Goal: Information Seeking & Learning: Learn about a topic

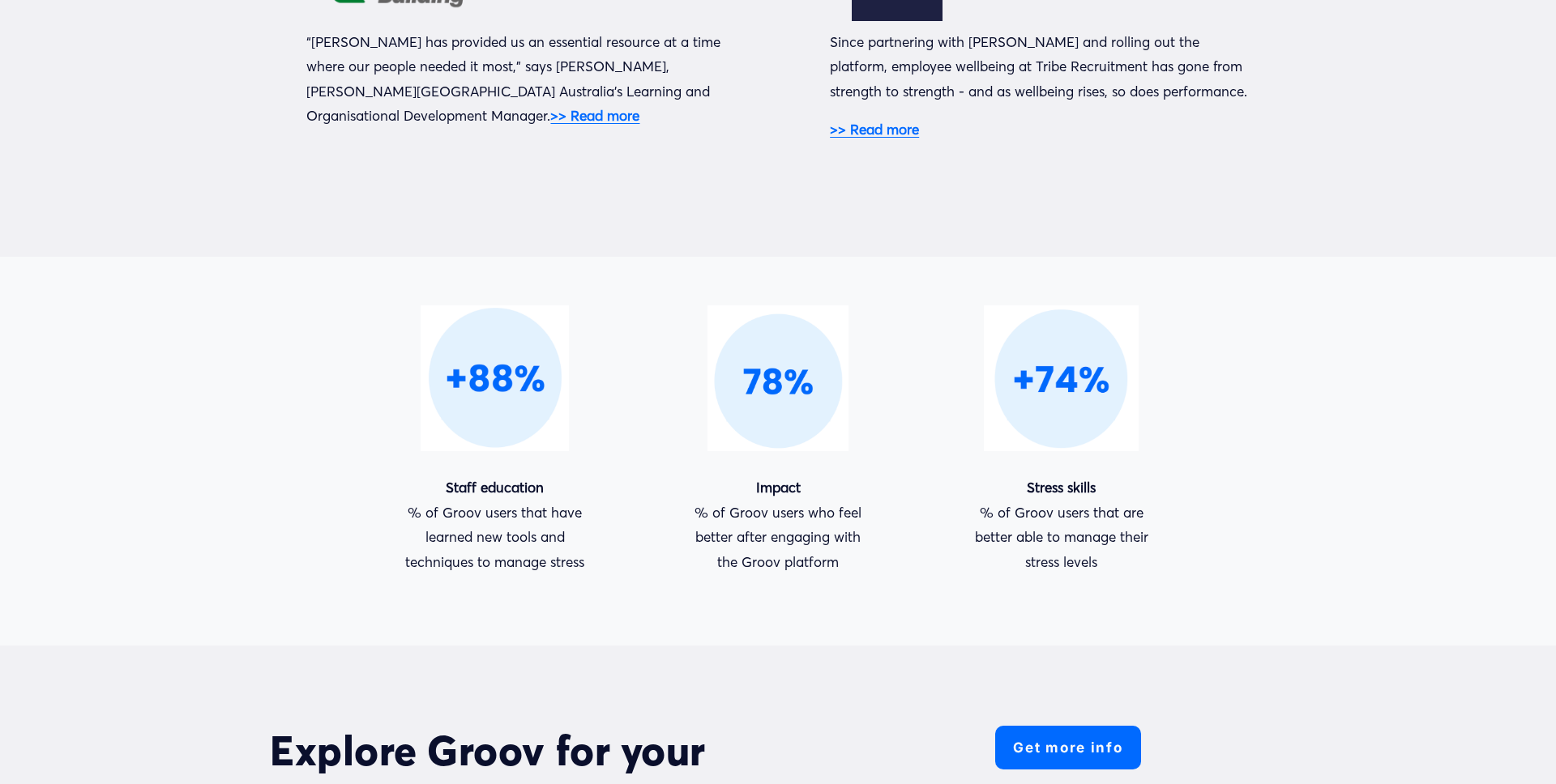
scroll to position [1324, 0]
click at [852, 132] on strong ">> Read more" at bounding box center [875, 128] width 89 height 17
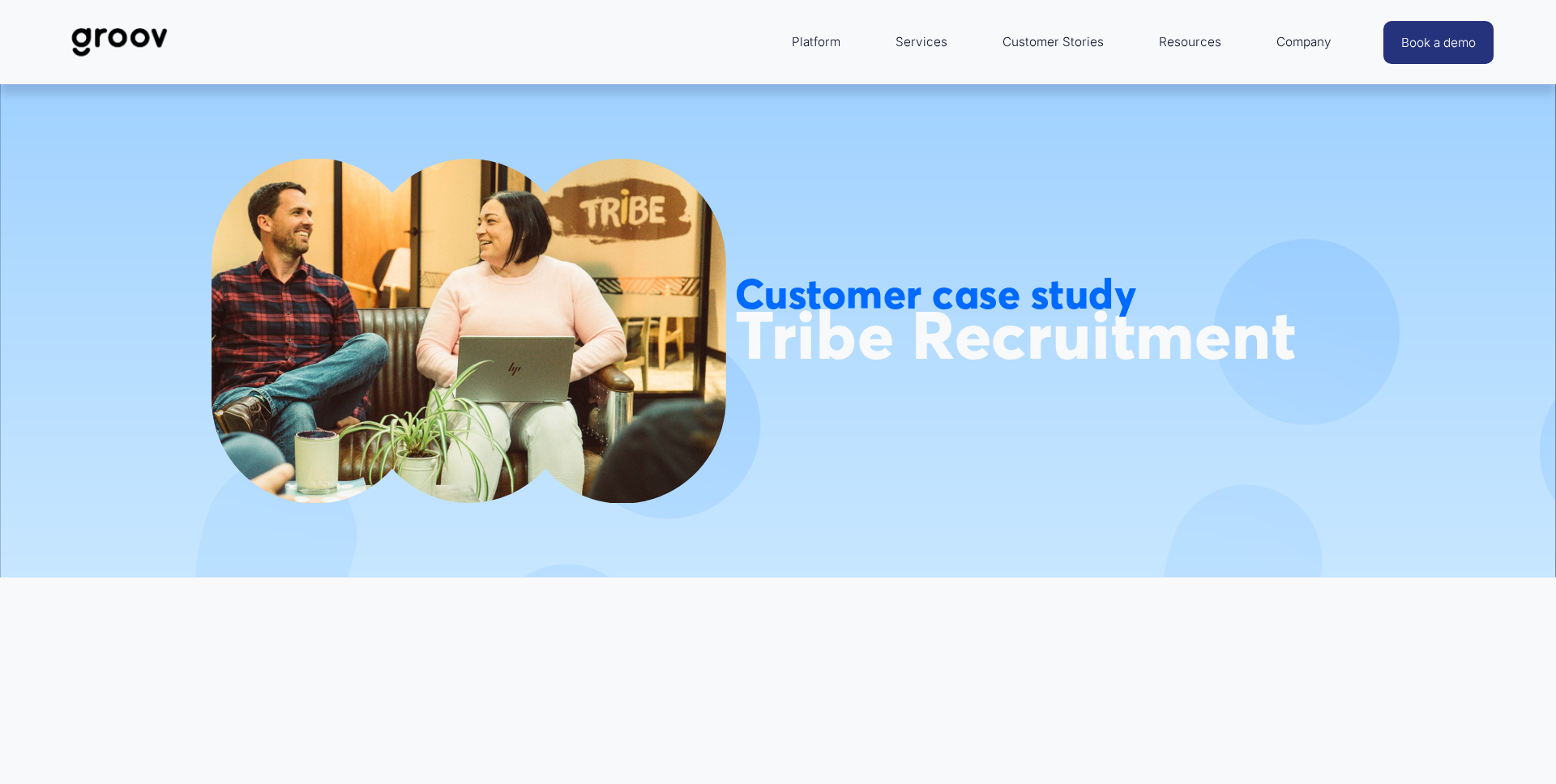
click at [1057, 40] on link "Customer Stories" at bounding box center [1053, 42] width 118 height 39
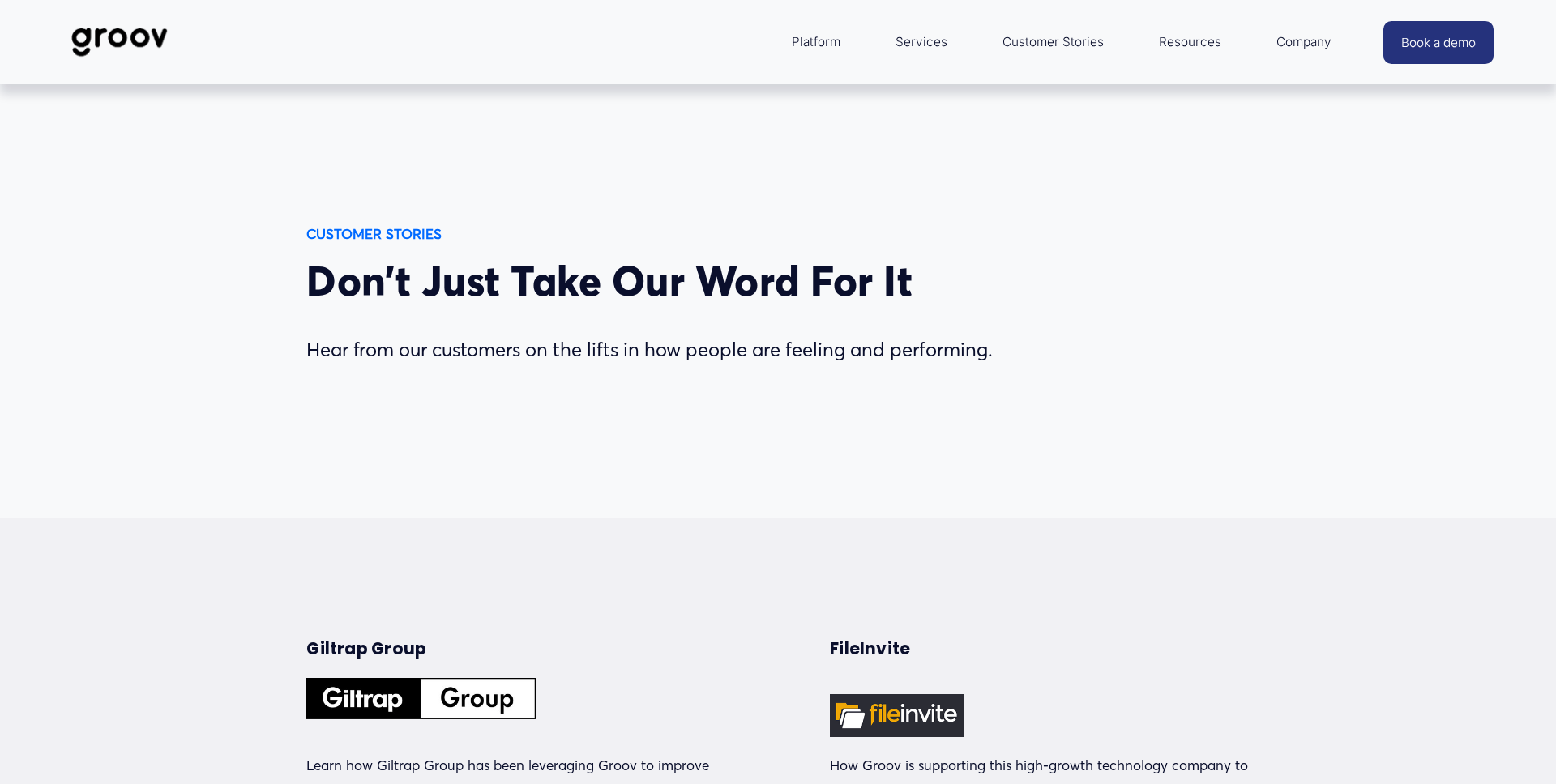
click at [86, 37] on img at bounding box center [119, 42] width 114 height 54
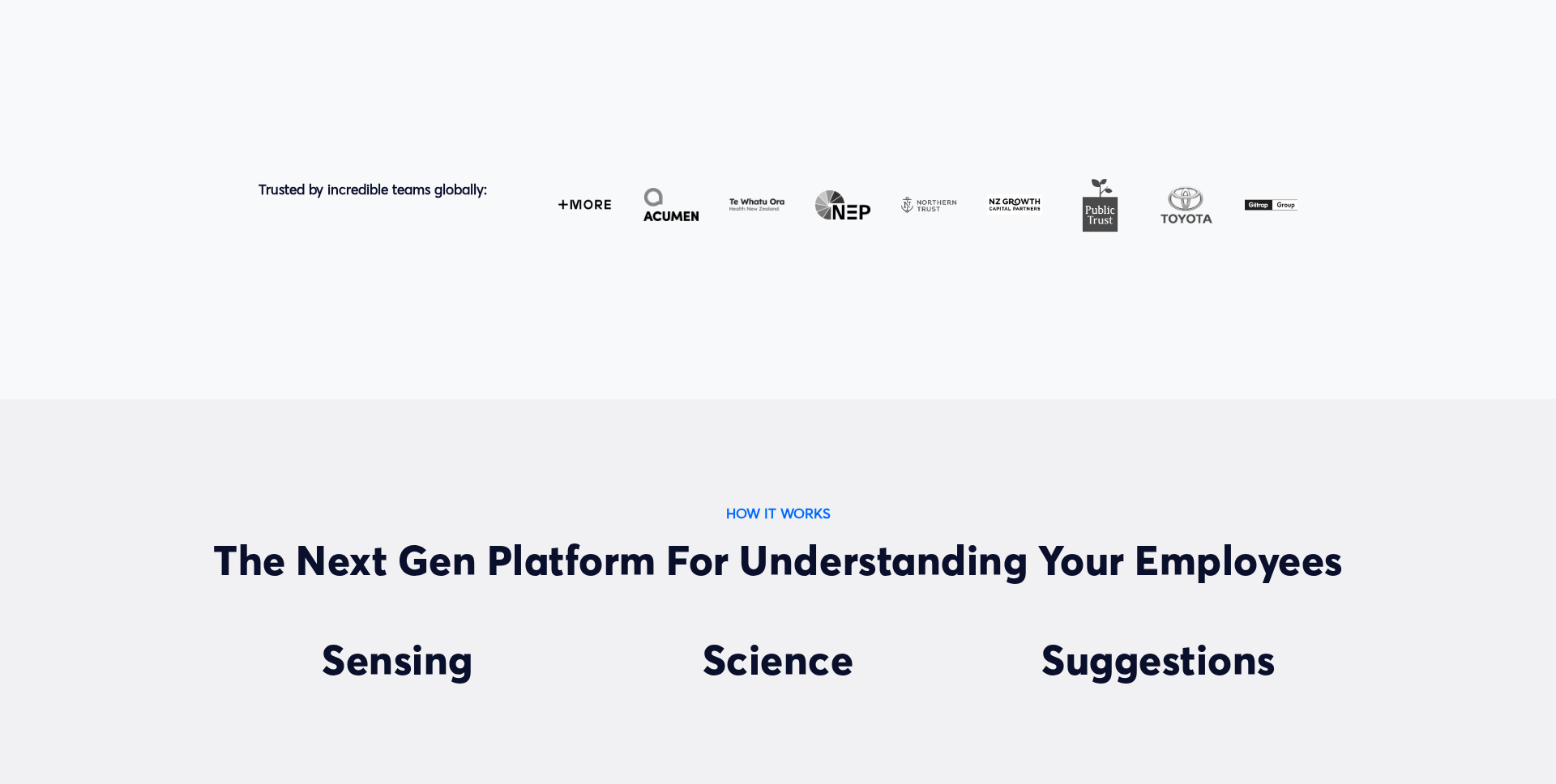
scroll to position [949, 0]
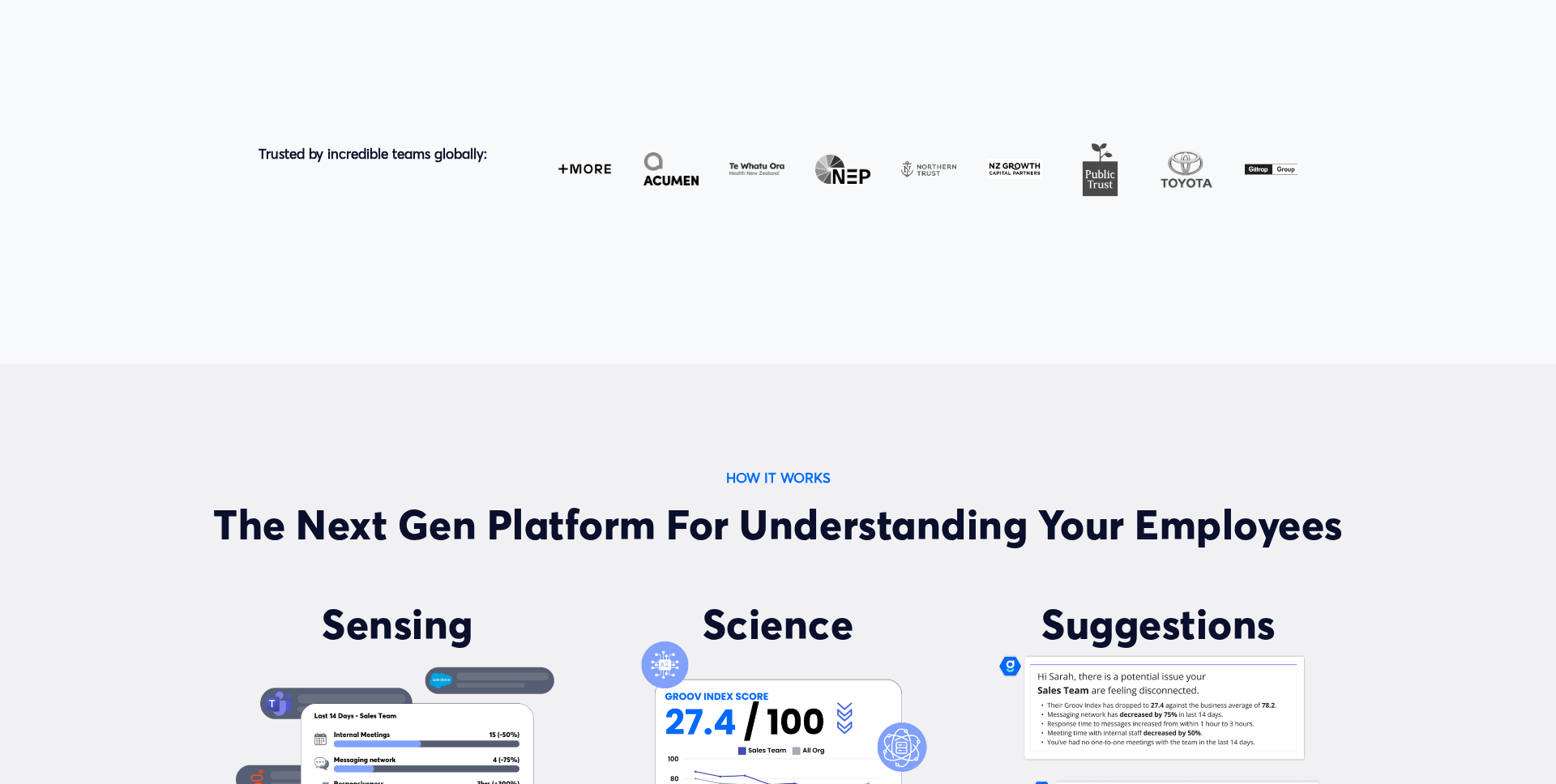
drag, startPoint x: 1183, startPoint y: 164, endPoint x: 1040, endPoint y: 178, distance: 143.7
click at [1039, 178] on div at bounding box center [920, 170] width 755 height 55
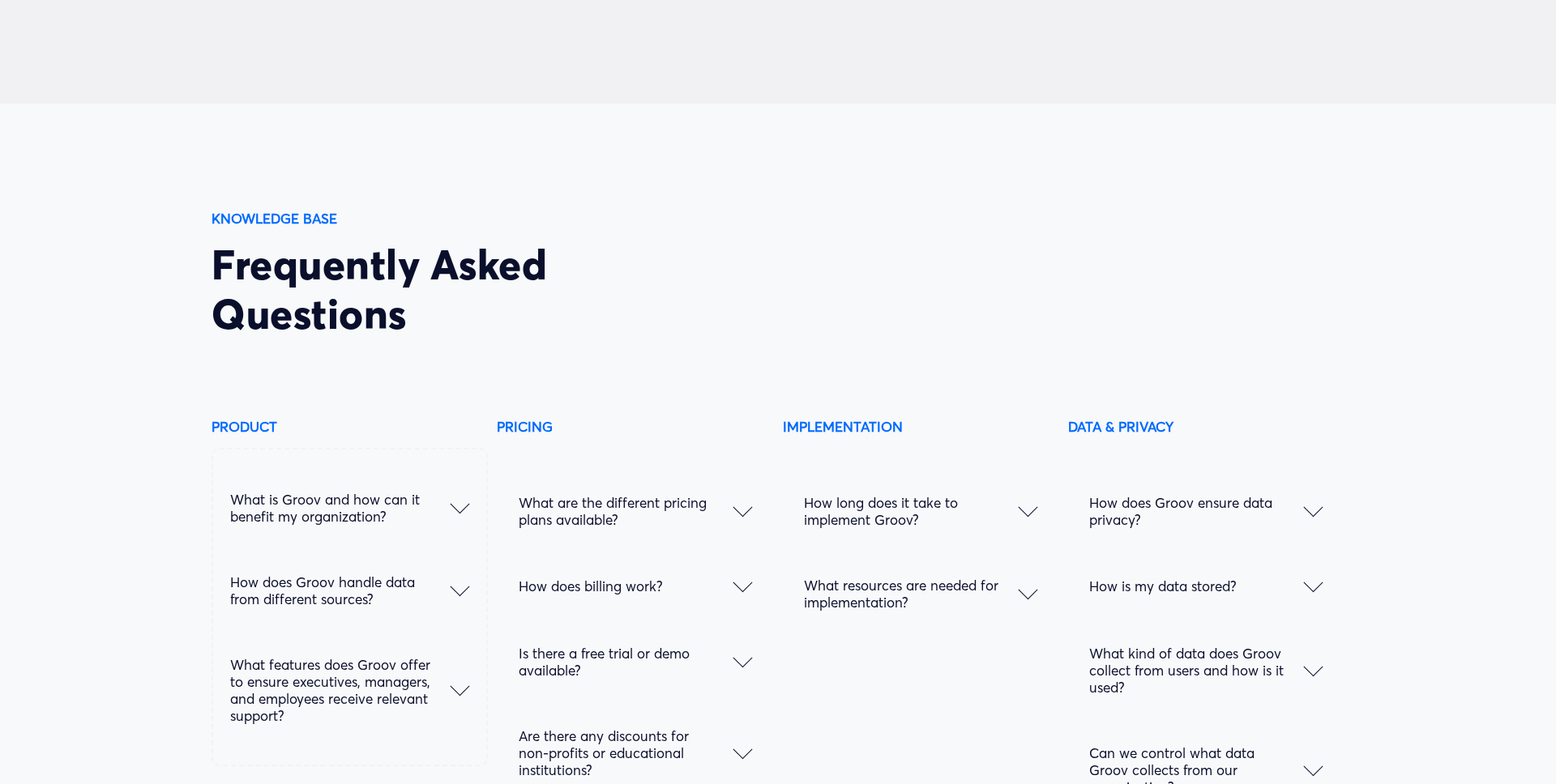
scroll to position [8093, 0]
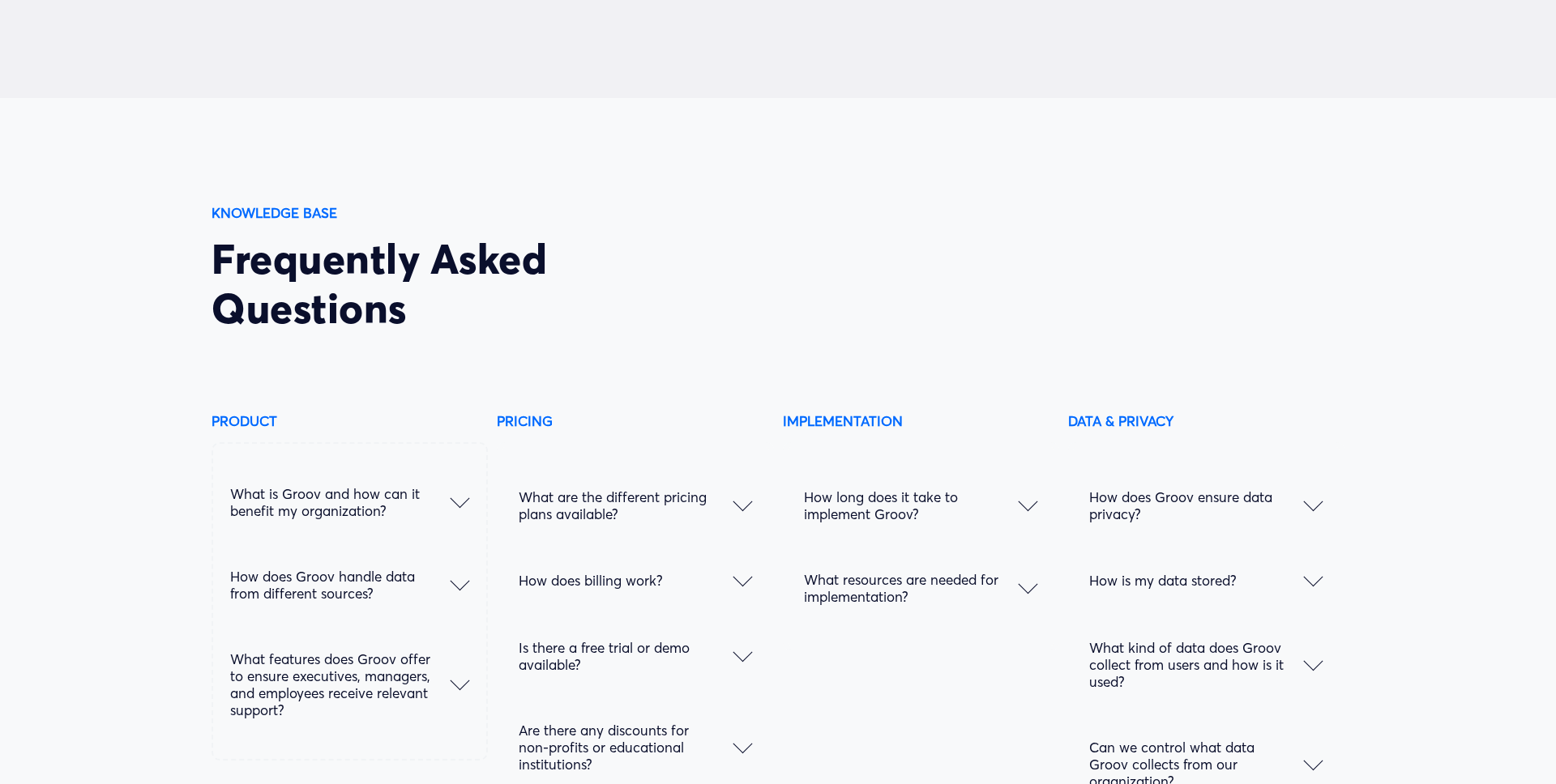
click at [751, 508] on div at bounding box center [742, 505] width 19 height 19
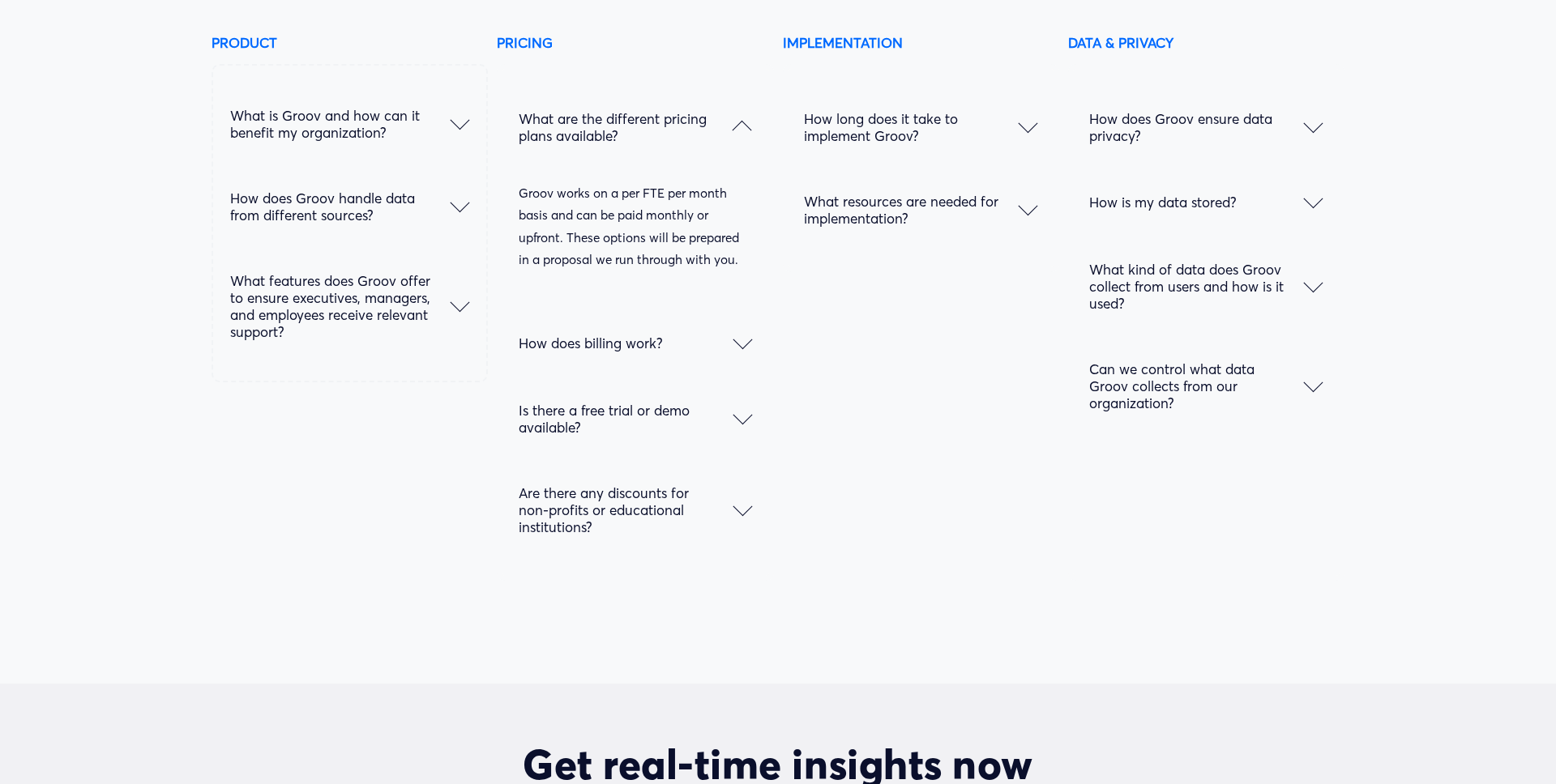
scroll to position [8486, 0]
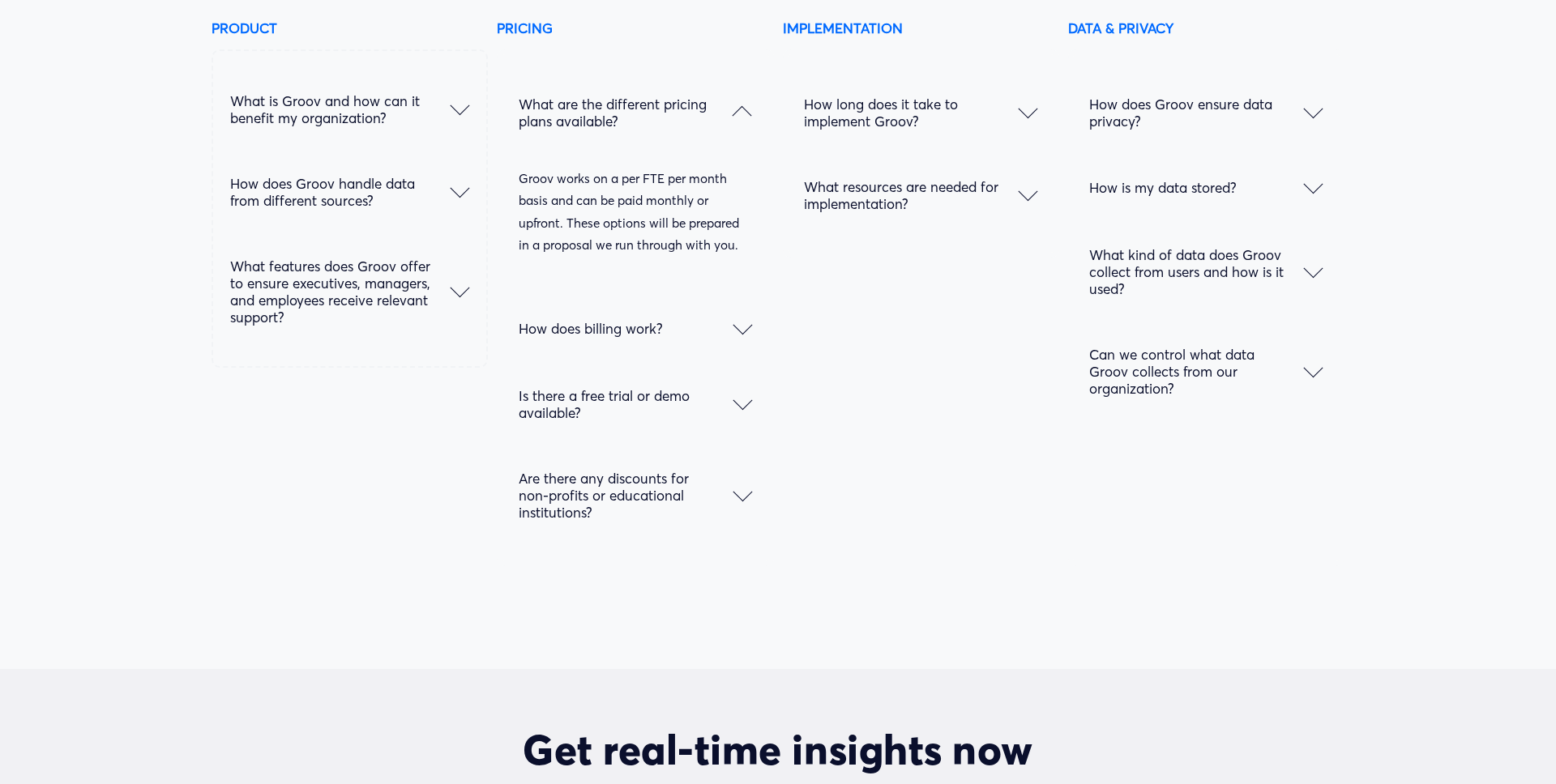
click at [748, 328] on div at bounding box center [742, 325] width 19 height 19
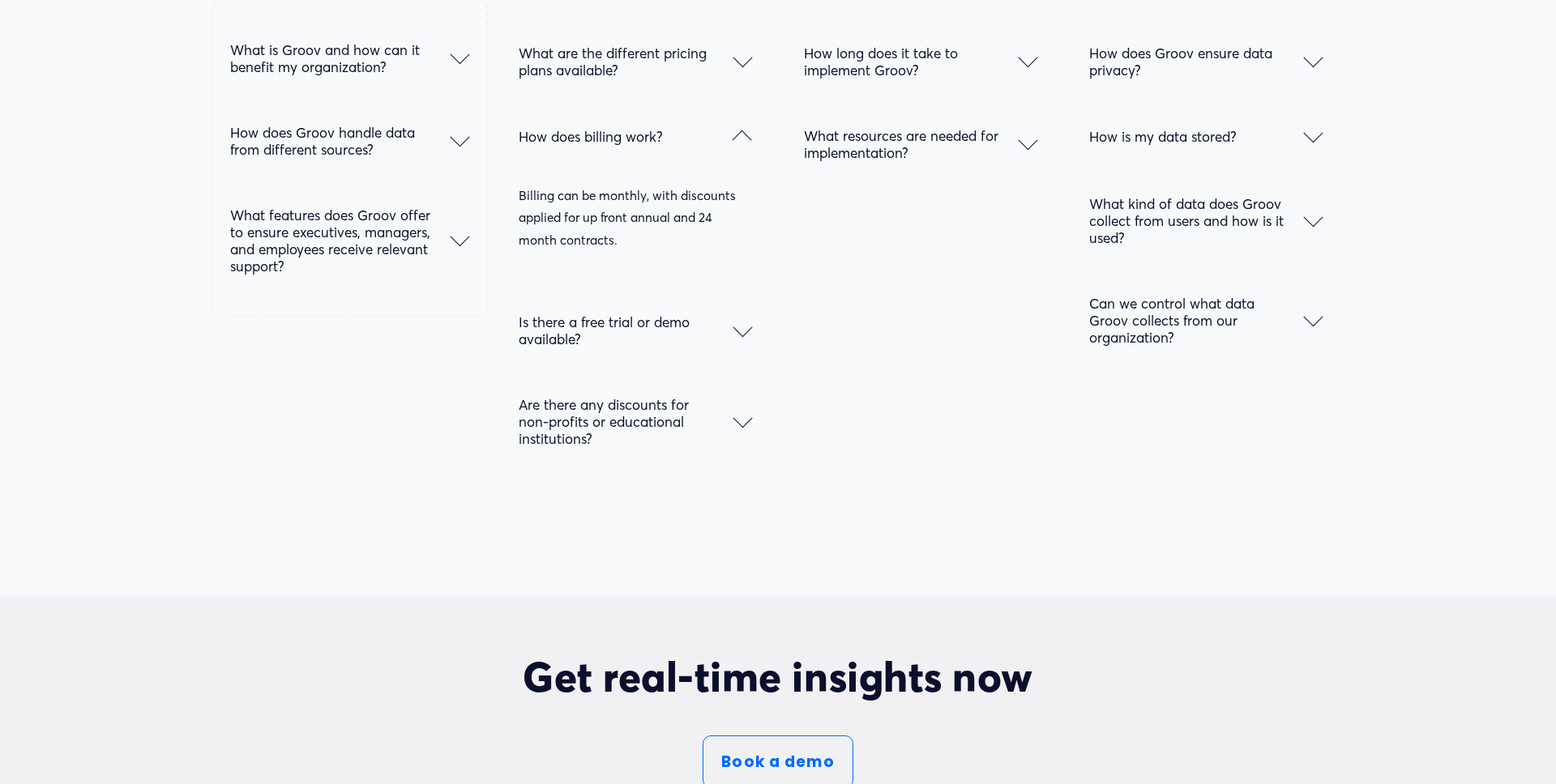
scroll to position [8544, 0]
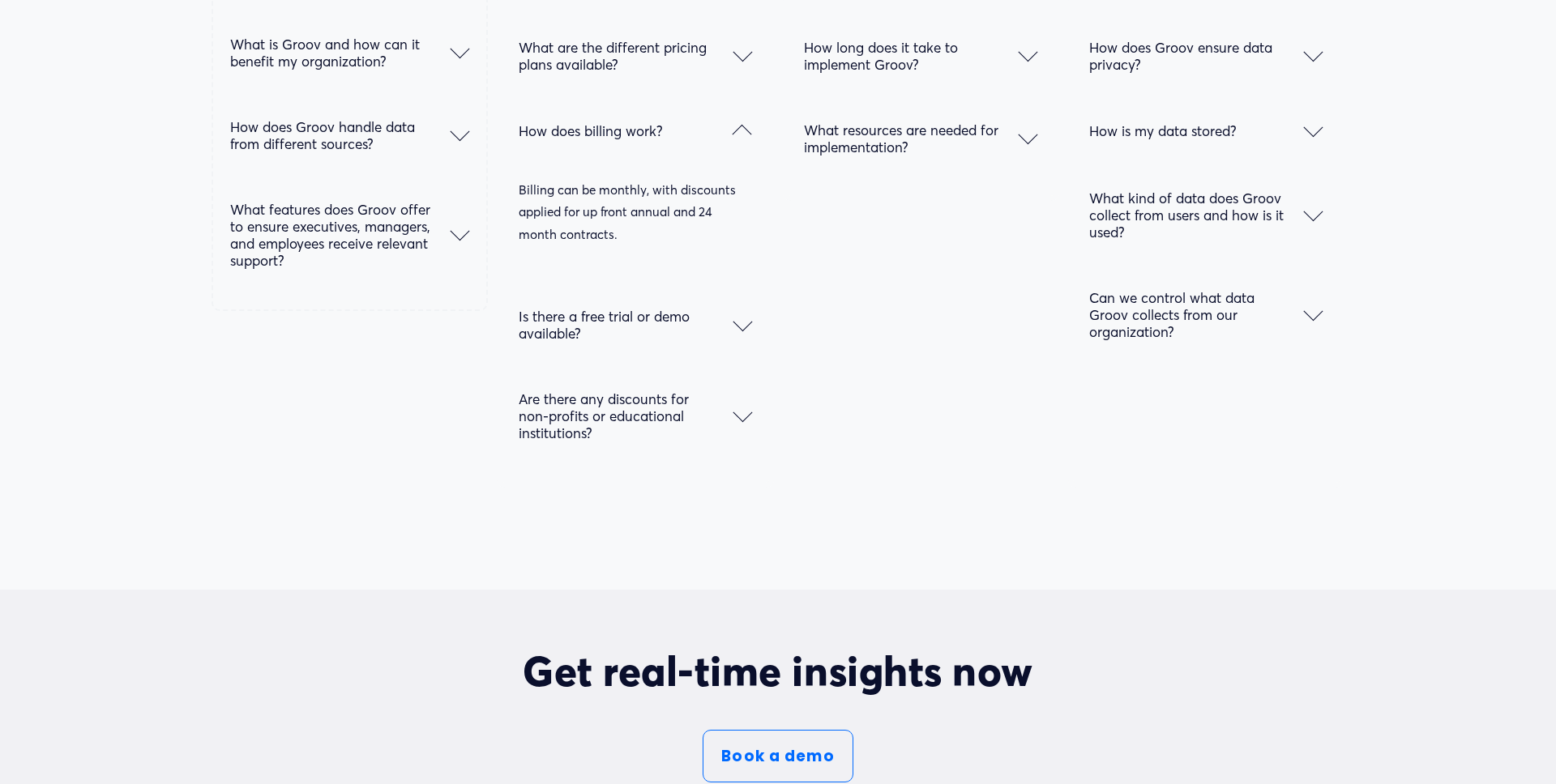
click at [747, 333] on div at bounding box center [742, 325] width 19 height 19
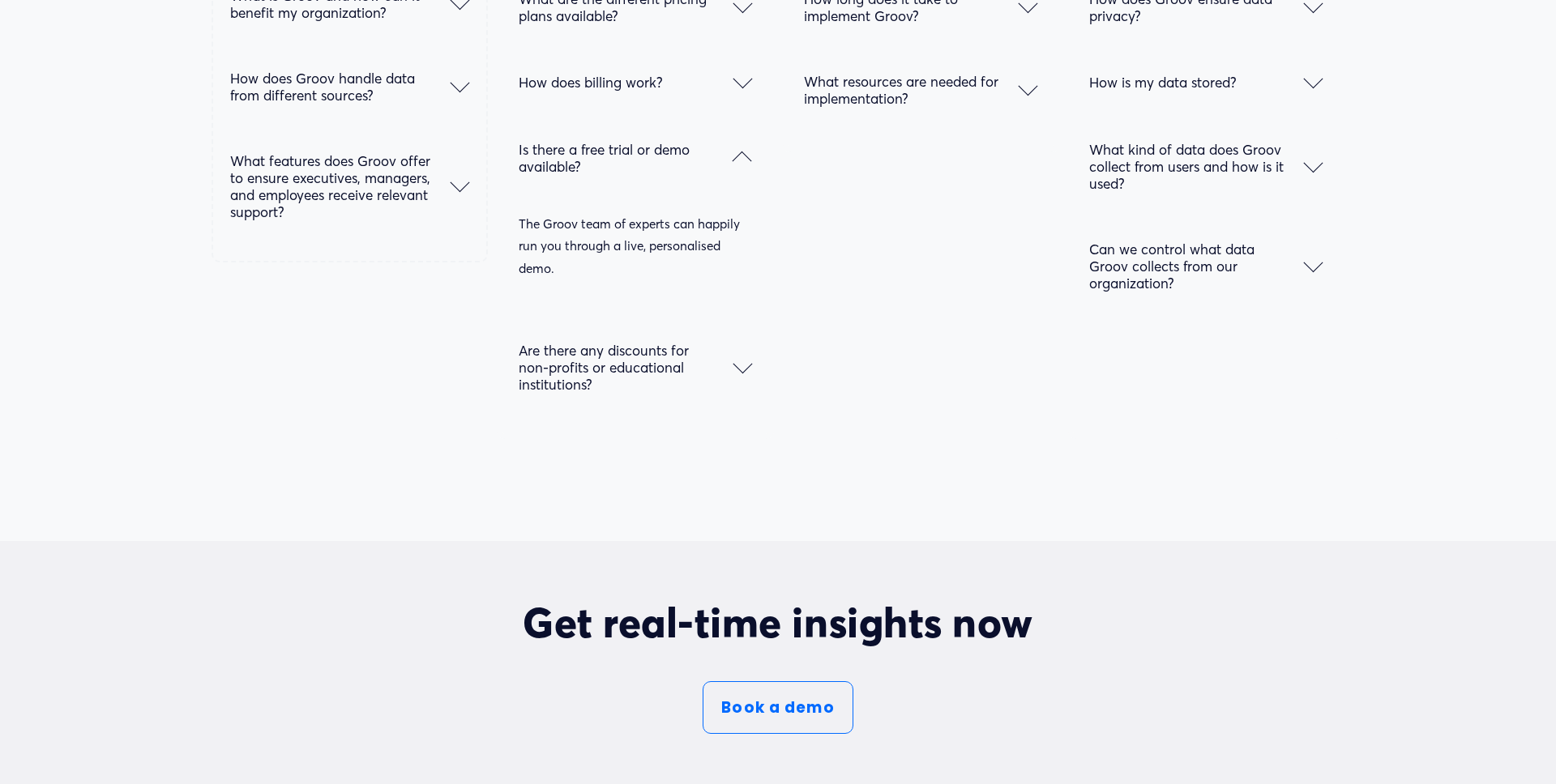
scroll to position [8596, 0]
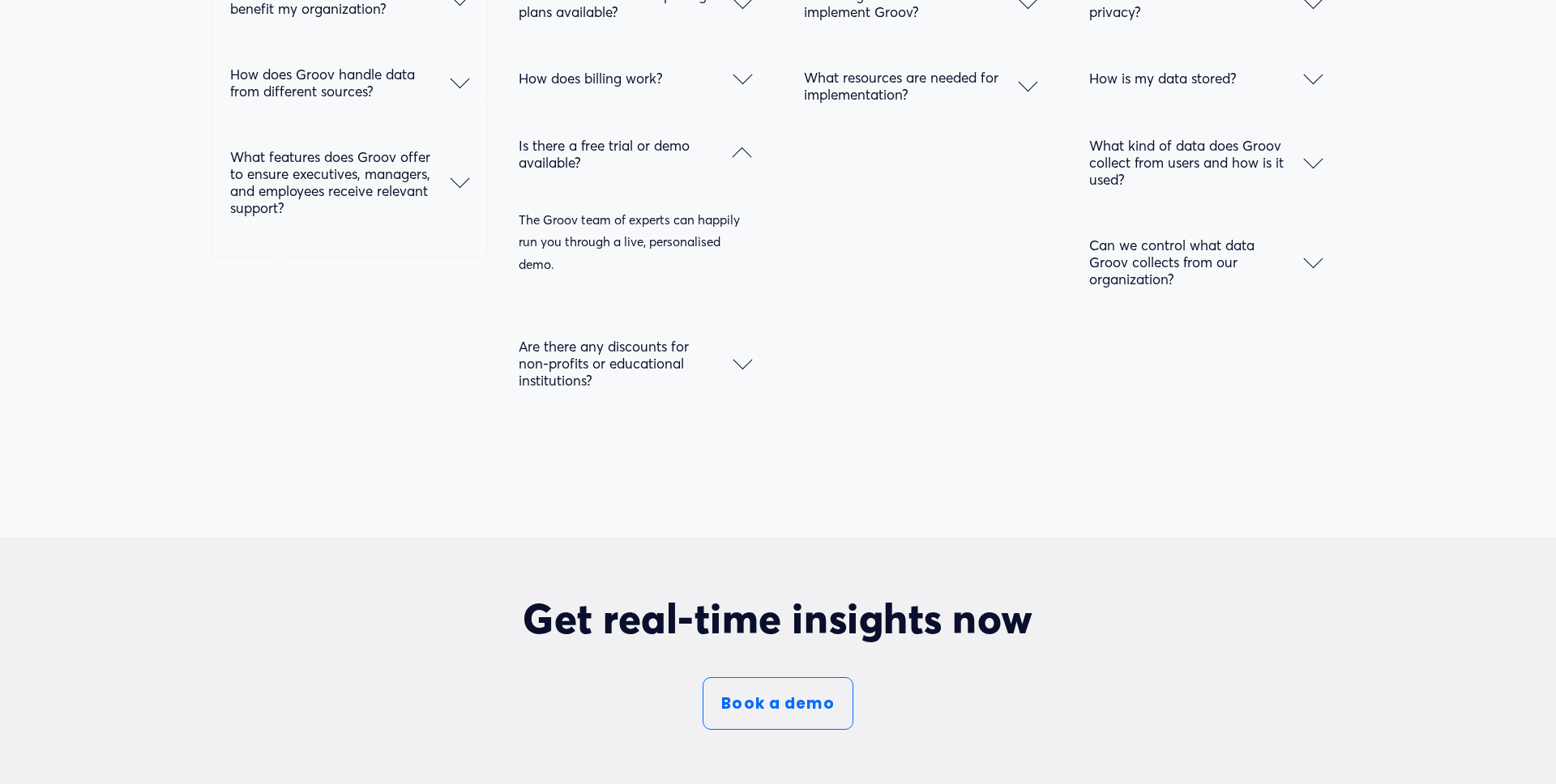
click at [740, 360] on div at bounding box center [742, 360] width 19 height 19
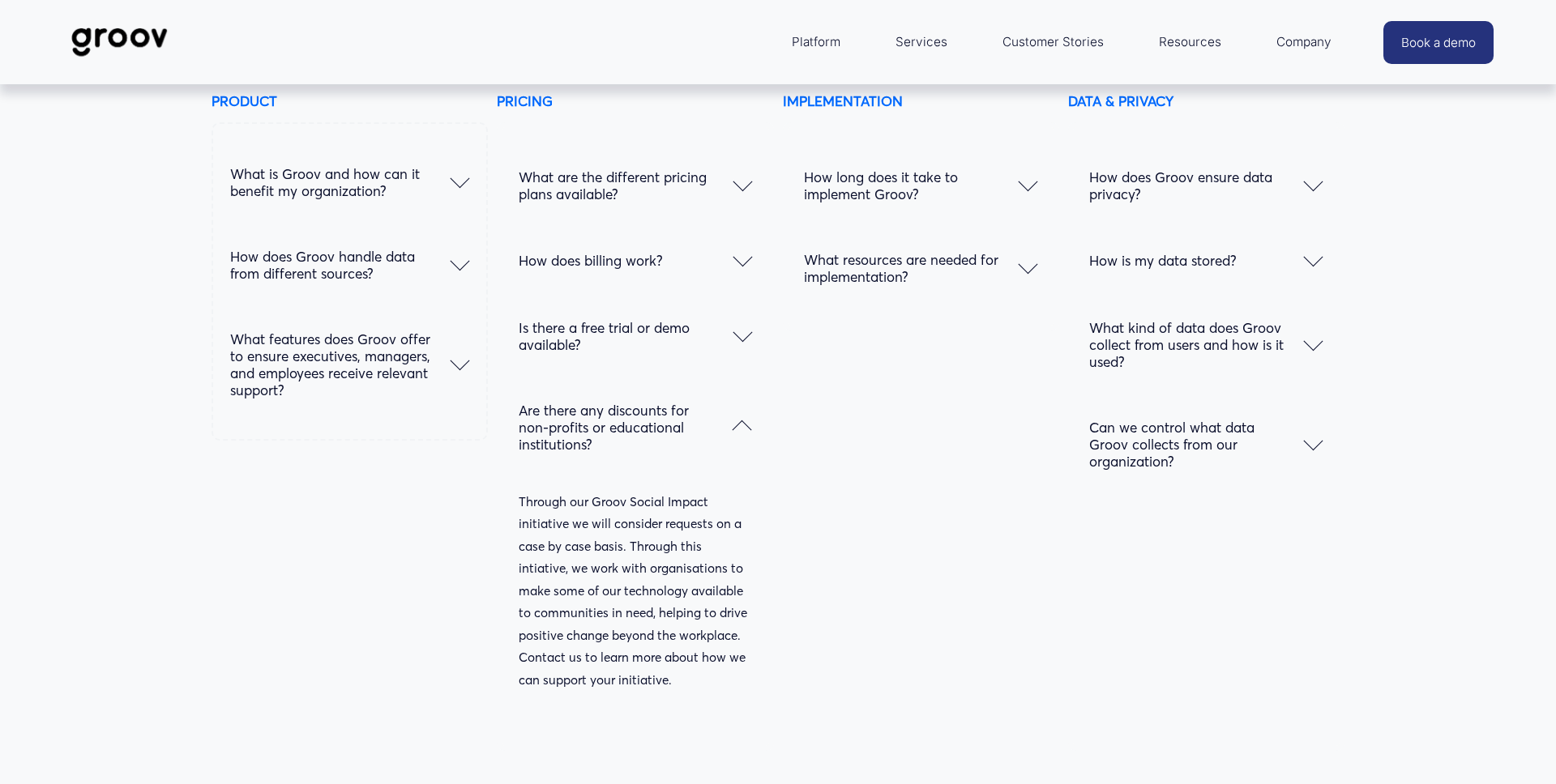
scroll to position [8393, 0]
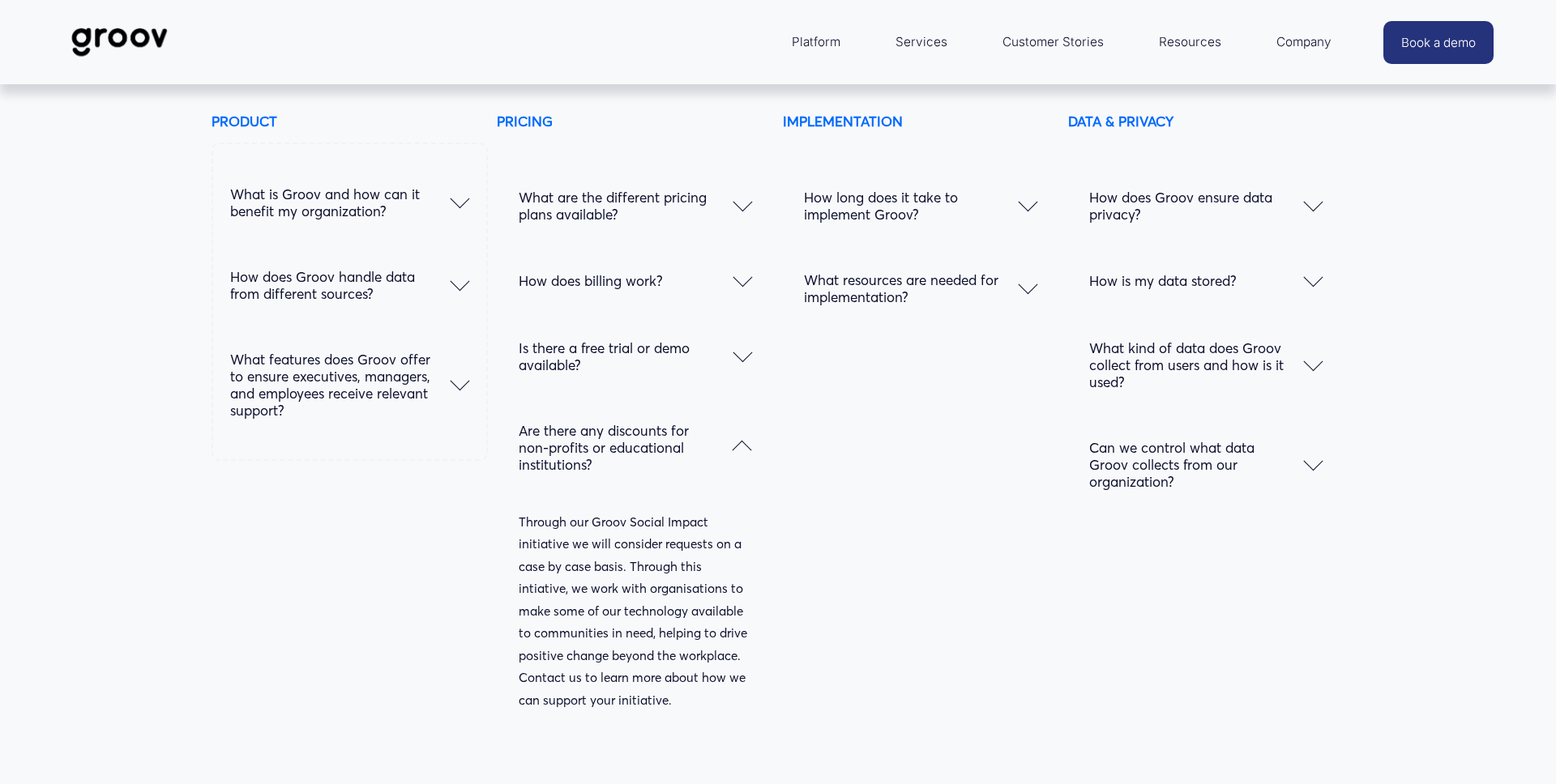
click at [987, 206] on span "How long does it take to implement Groov?" at bounding box center [911, 205] width 214 height 34
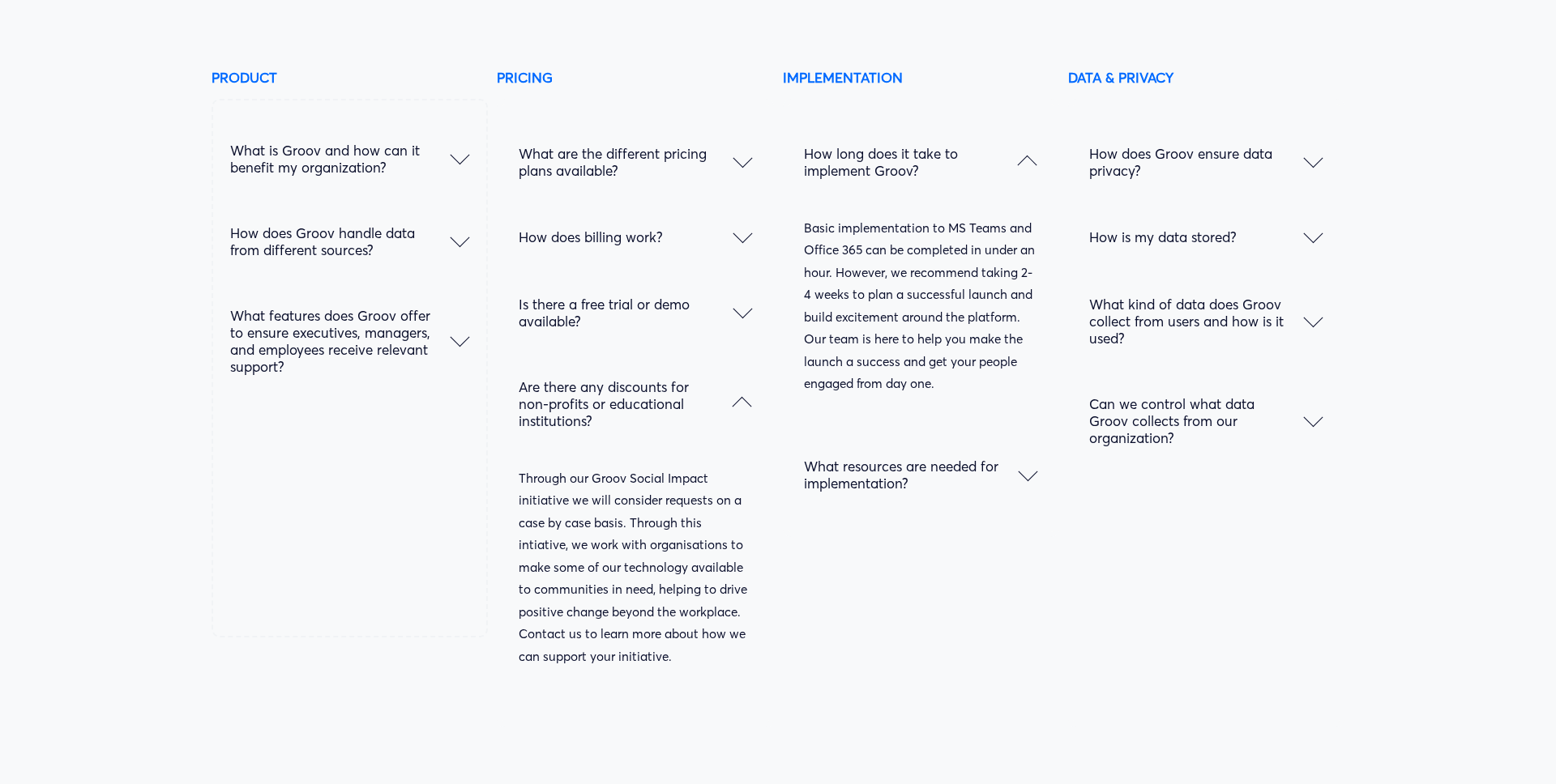
scroll to position [8438, 0]
click at [941, 383] on p "Basic implementation to MS Teams and Office 365 can be completed in under an ho…" at bounding box center [921, 305] width 233 height 179
click at [1022, 473] on div at bounding box center [1027, 470] width 19 height 19
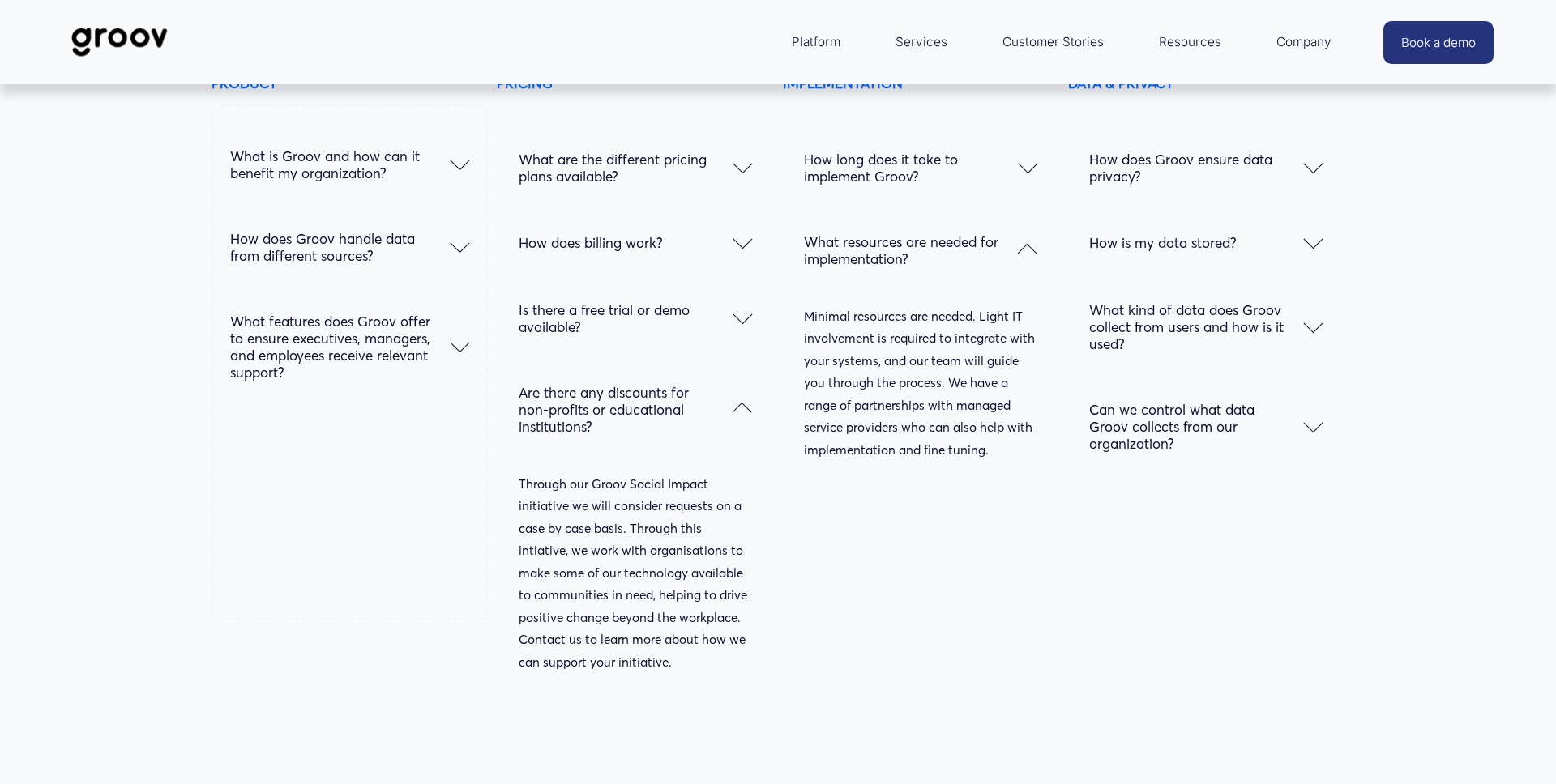
scroll to position [8427, 0]
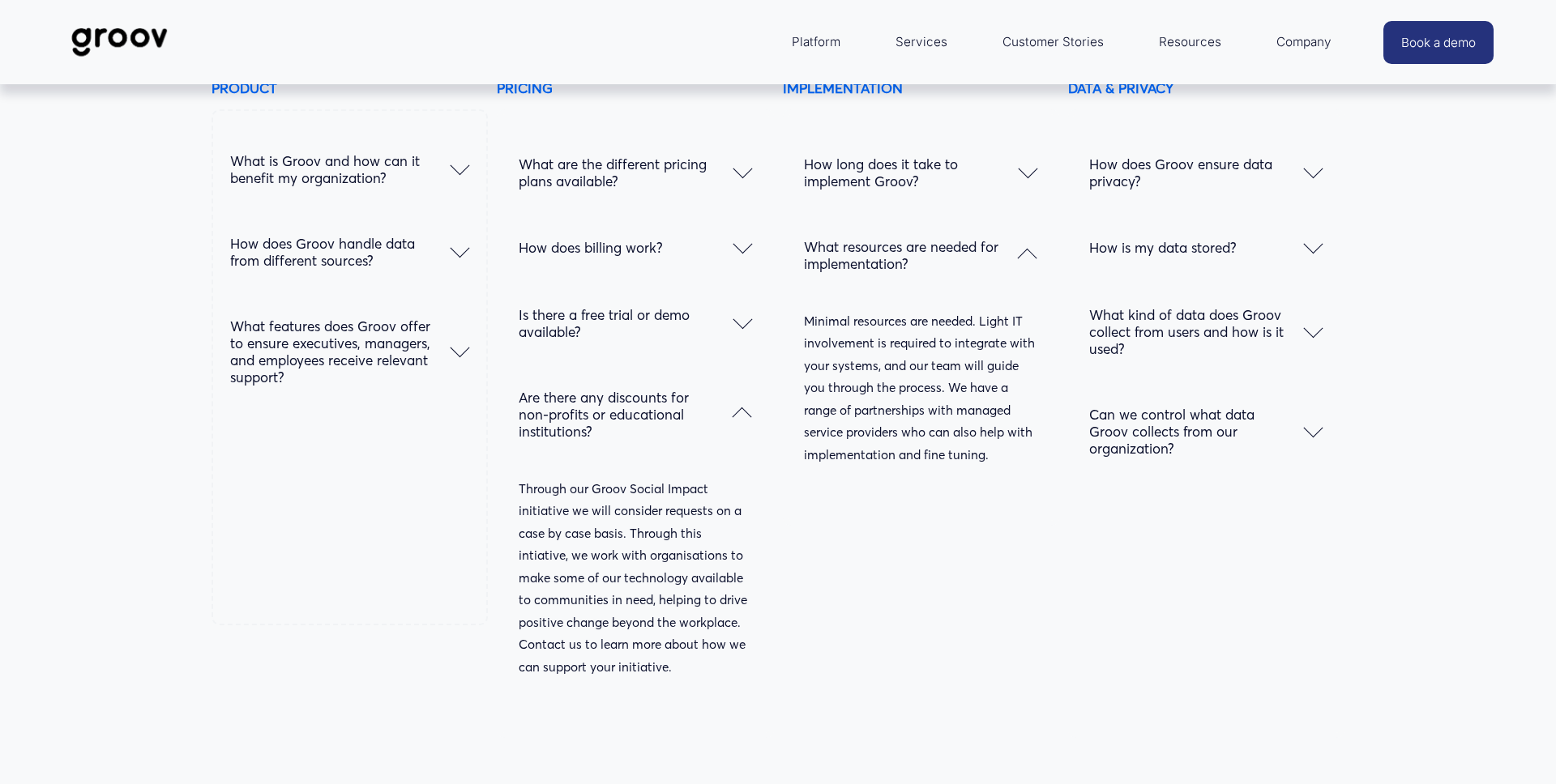
click at [1299, 179] on span "How does Groov ensure data privacy?" at bounding box center [1196, 172] width 214 height 34
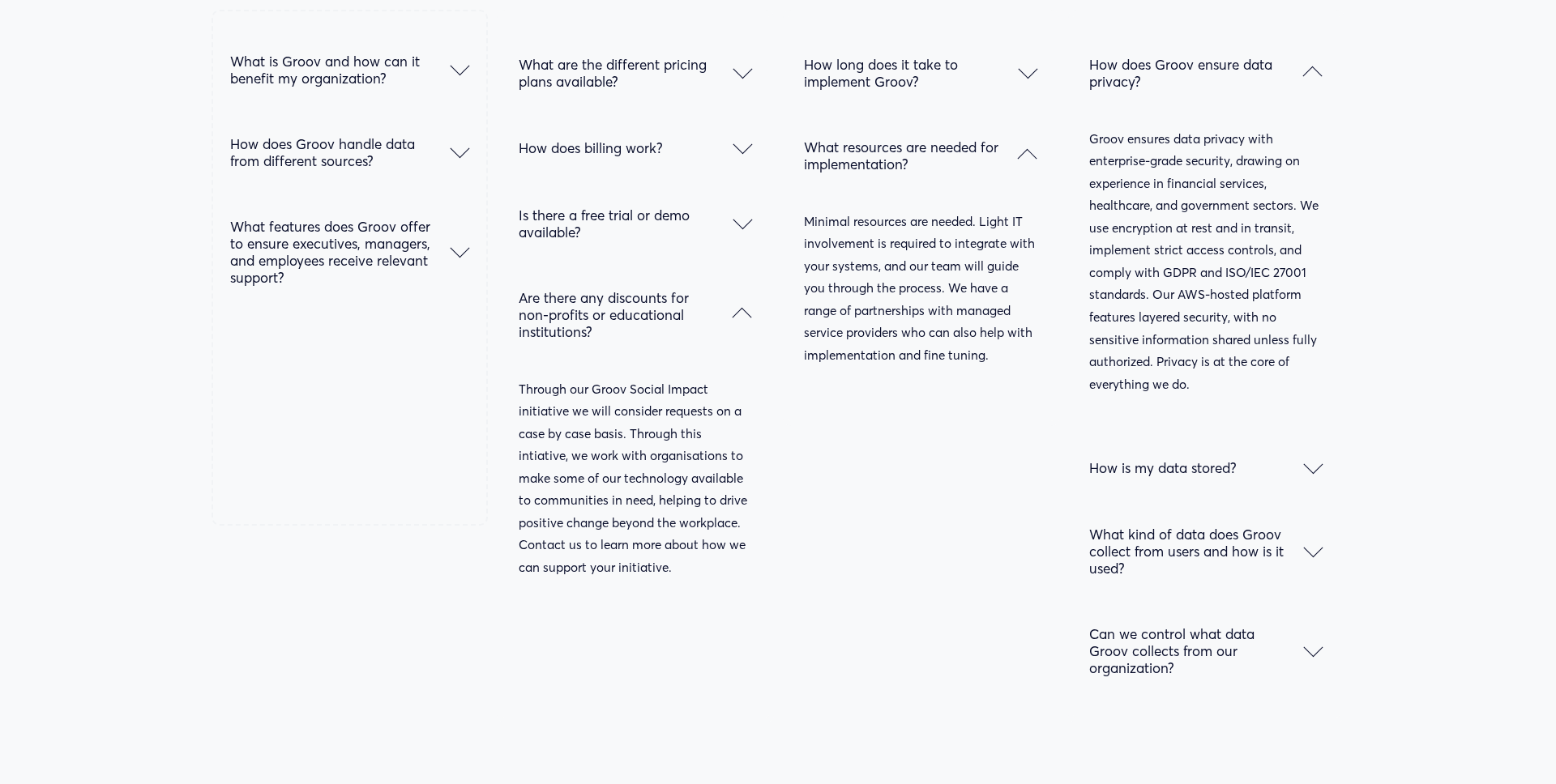
scroll to position [8531, 0]
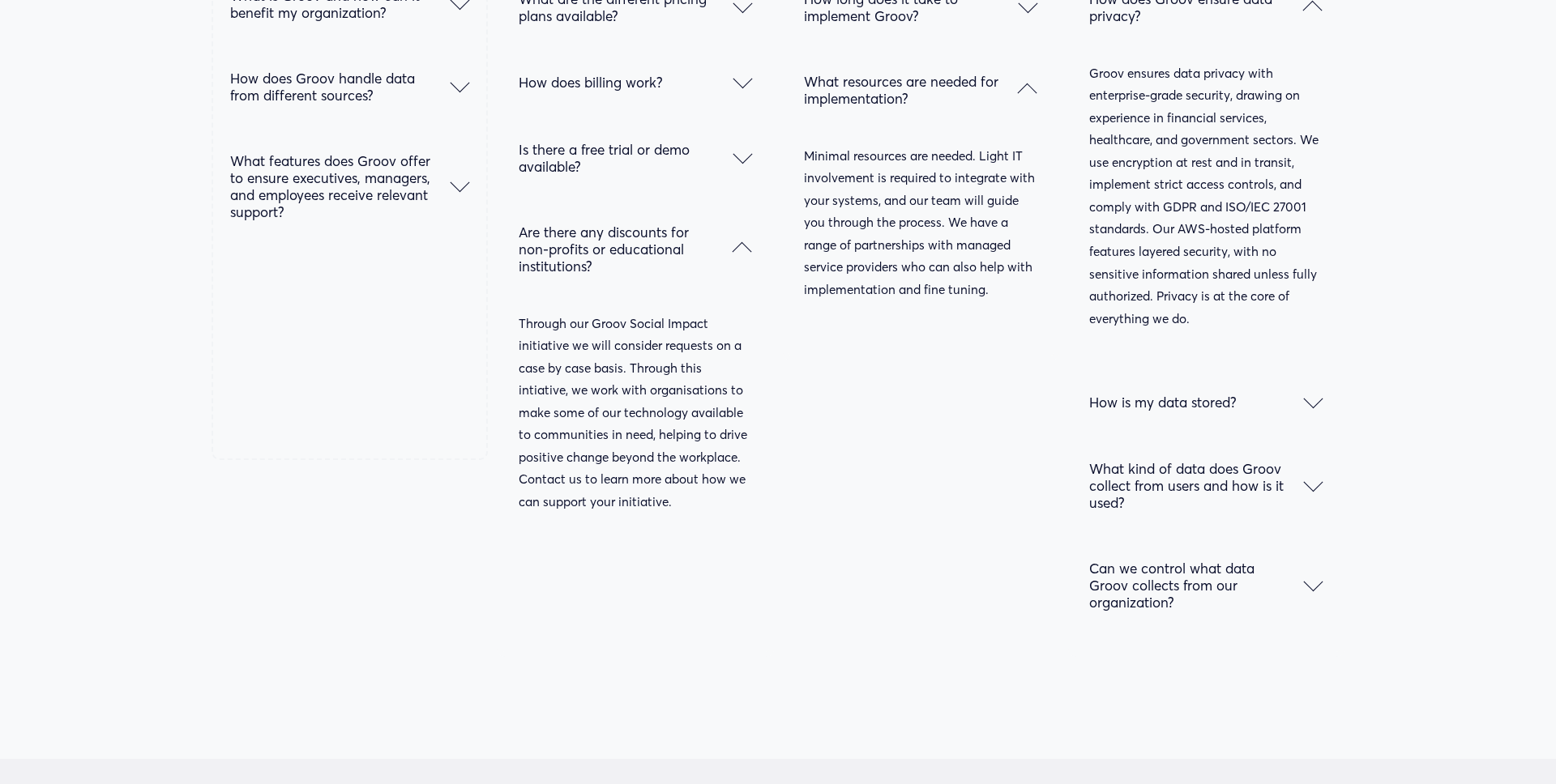
click at [1318, 409] on div at bounding box center [1312, 401] width 19 height 19
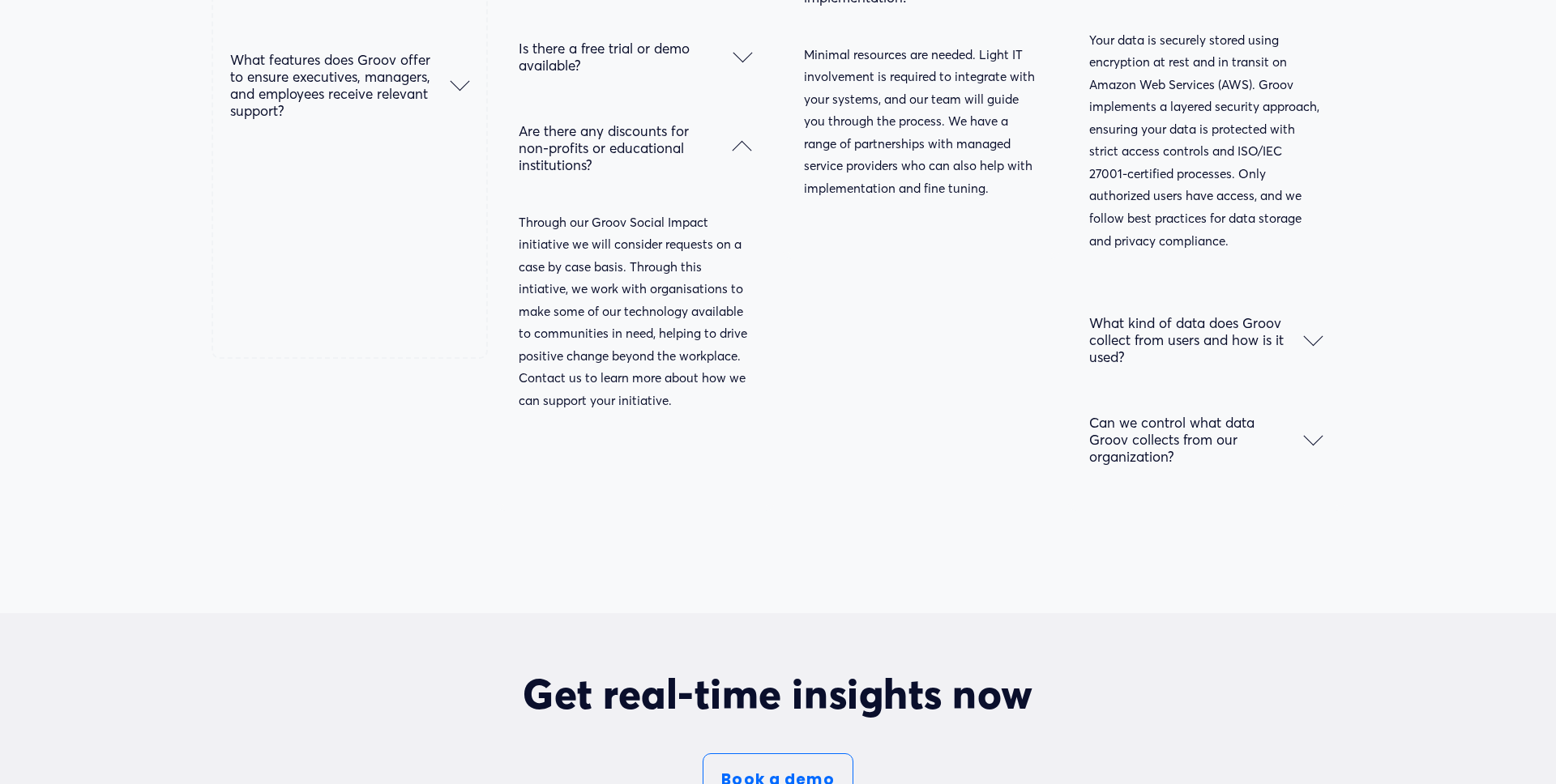
scroll to position [8699, 0]
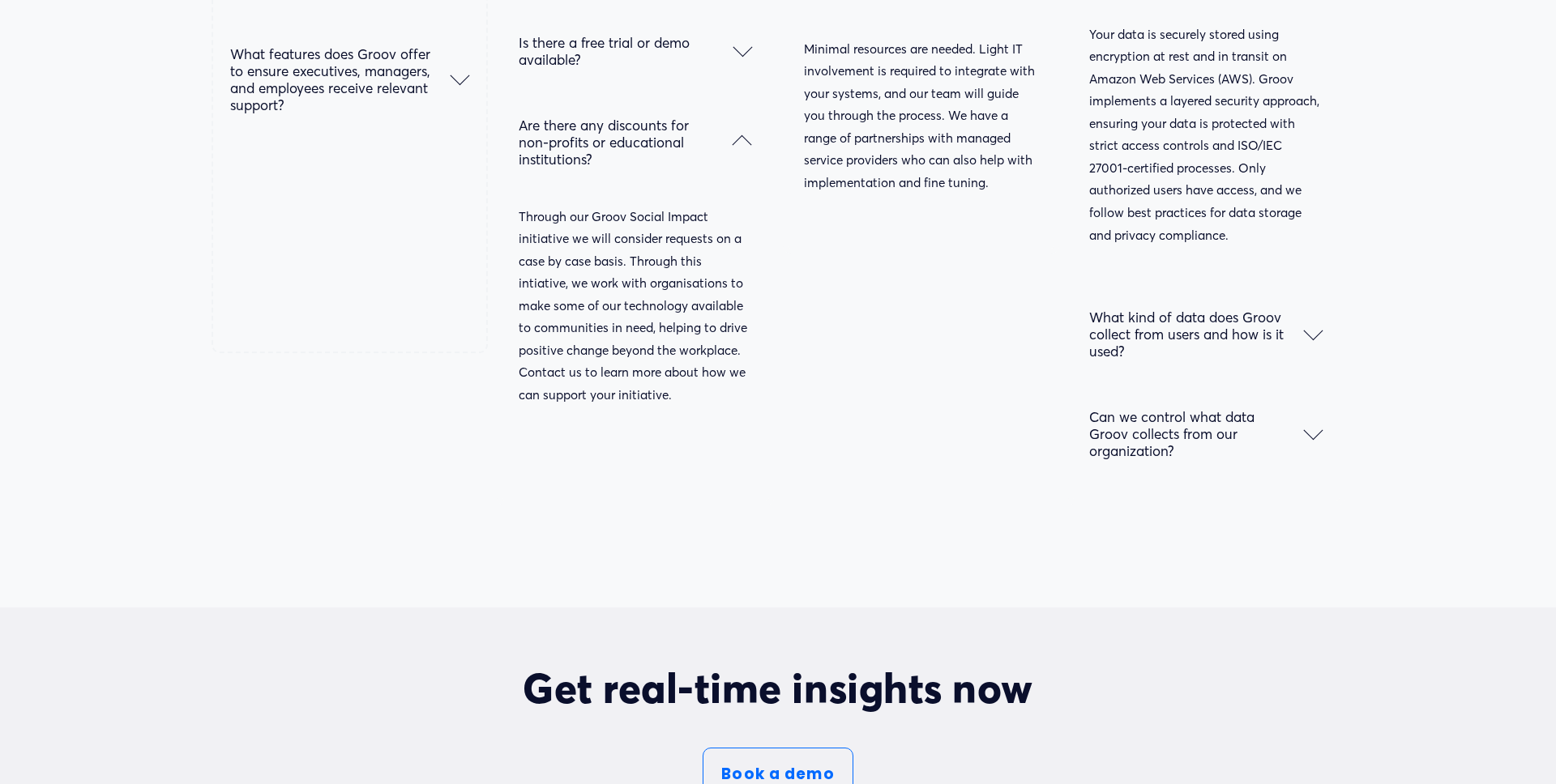
click at [1321, 334] on div at bounding box center [1312, 334] width 19 height 19
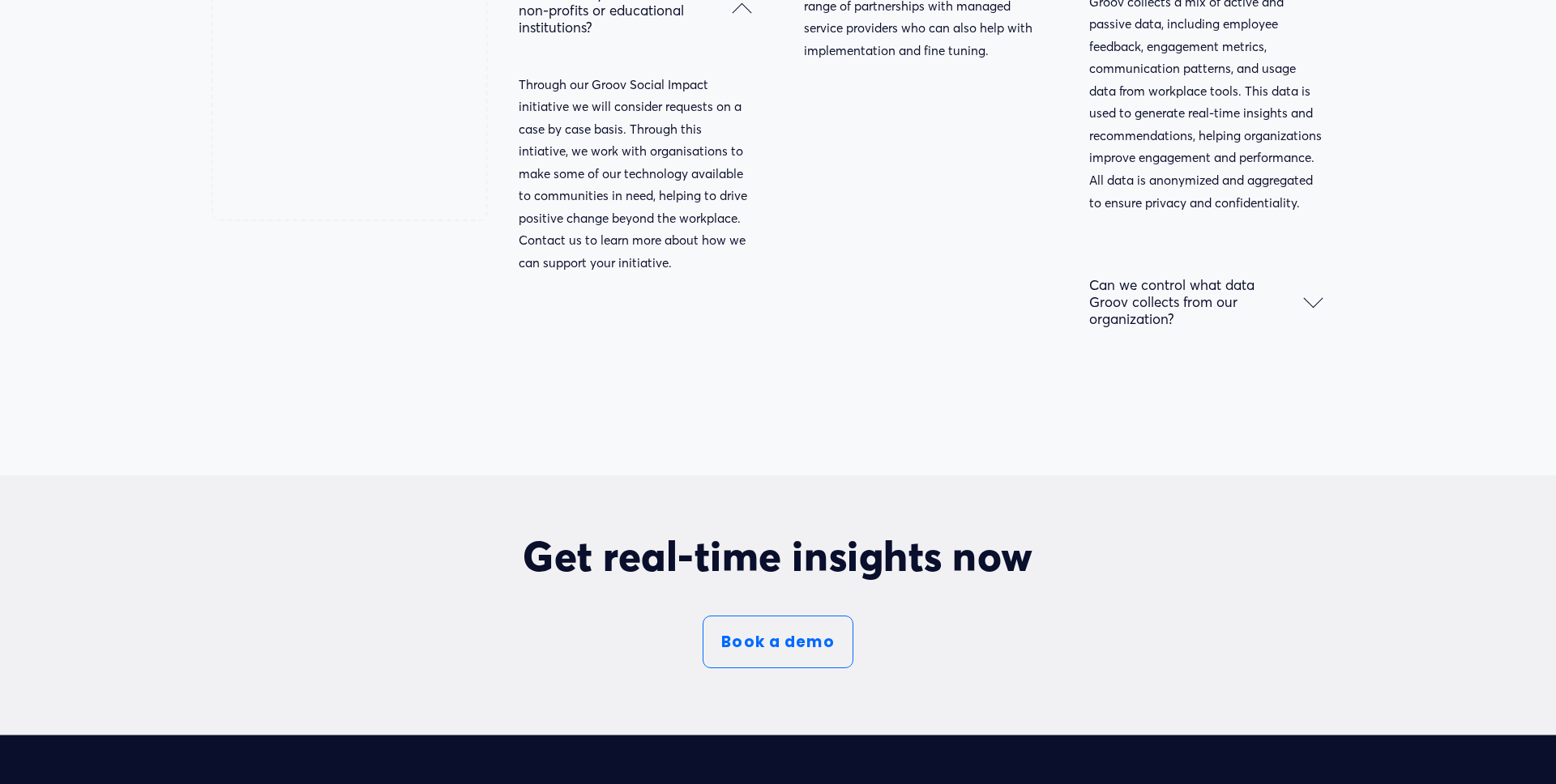
scroll to position [8835, 0]
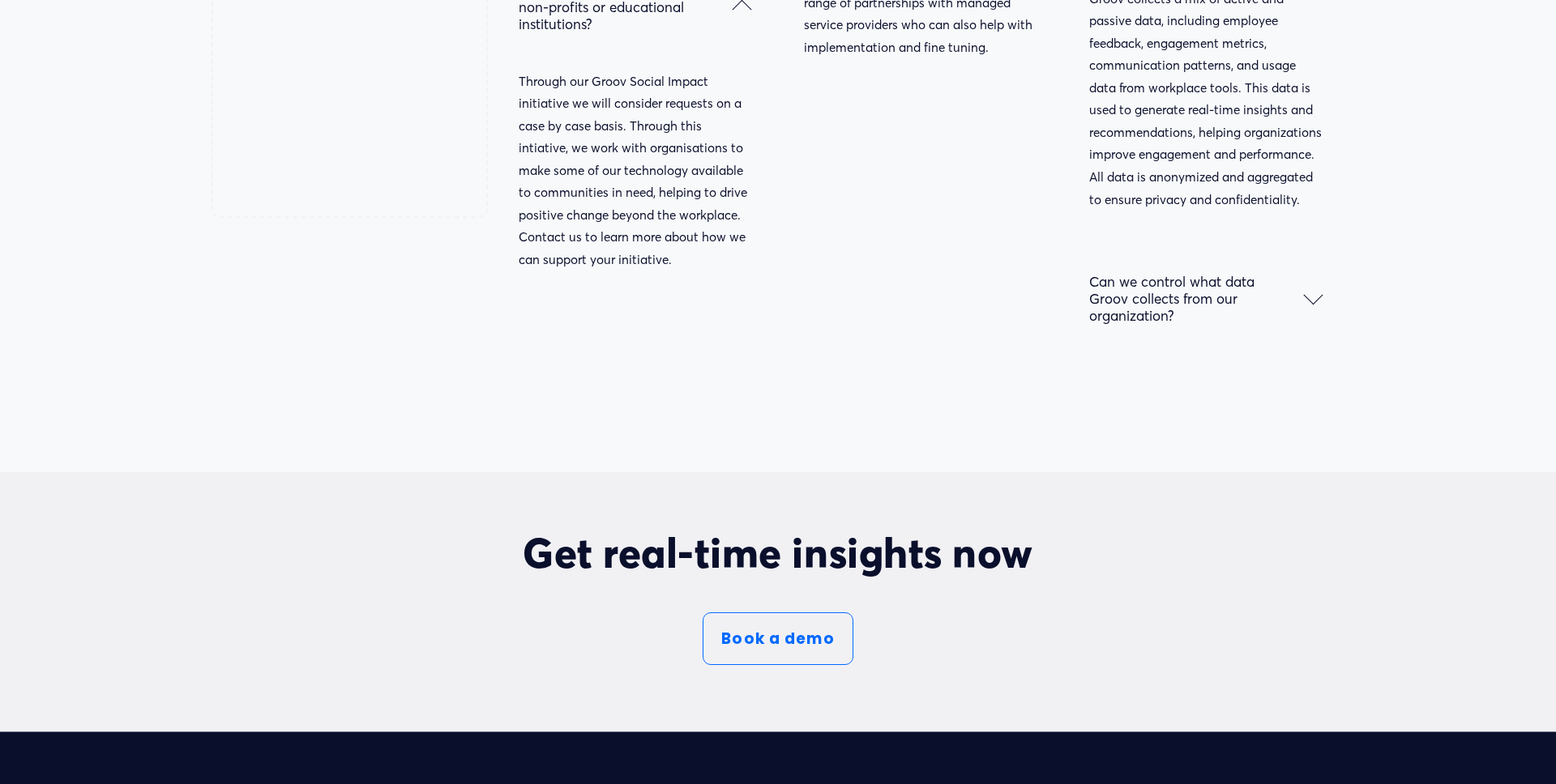
click at [1325, 301] on div "How does Groov ensure data privacy? Groov ensures data privacy with enterprise-…" at bounding box center [1206, 36] width 276 height 667
click at [1311, 297] on div at bounding box center [1312, 294] width 19 height 19
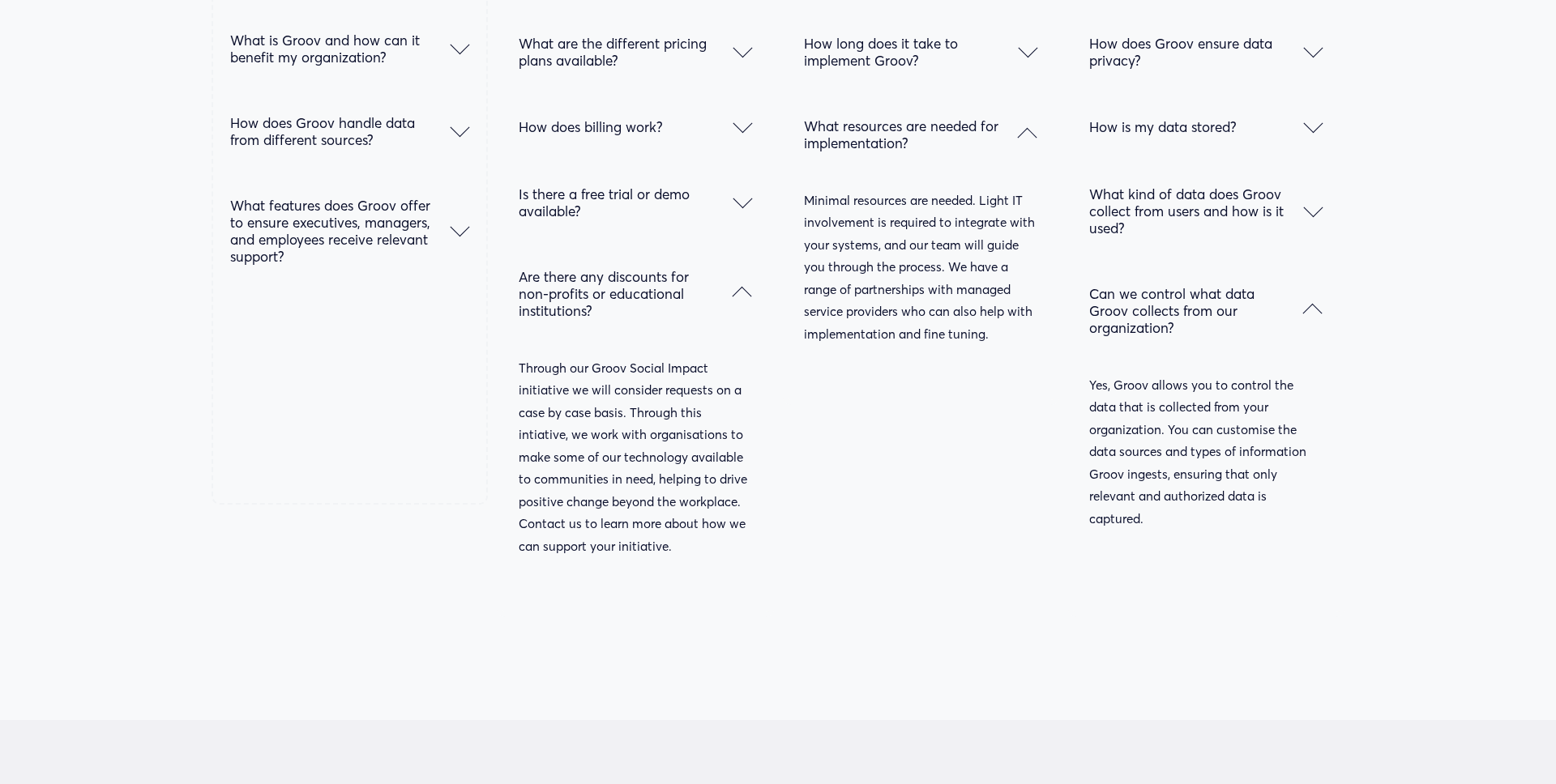
scroll to position [8473, 0]
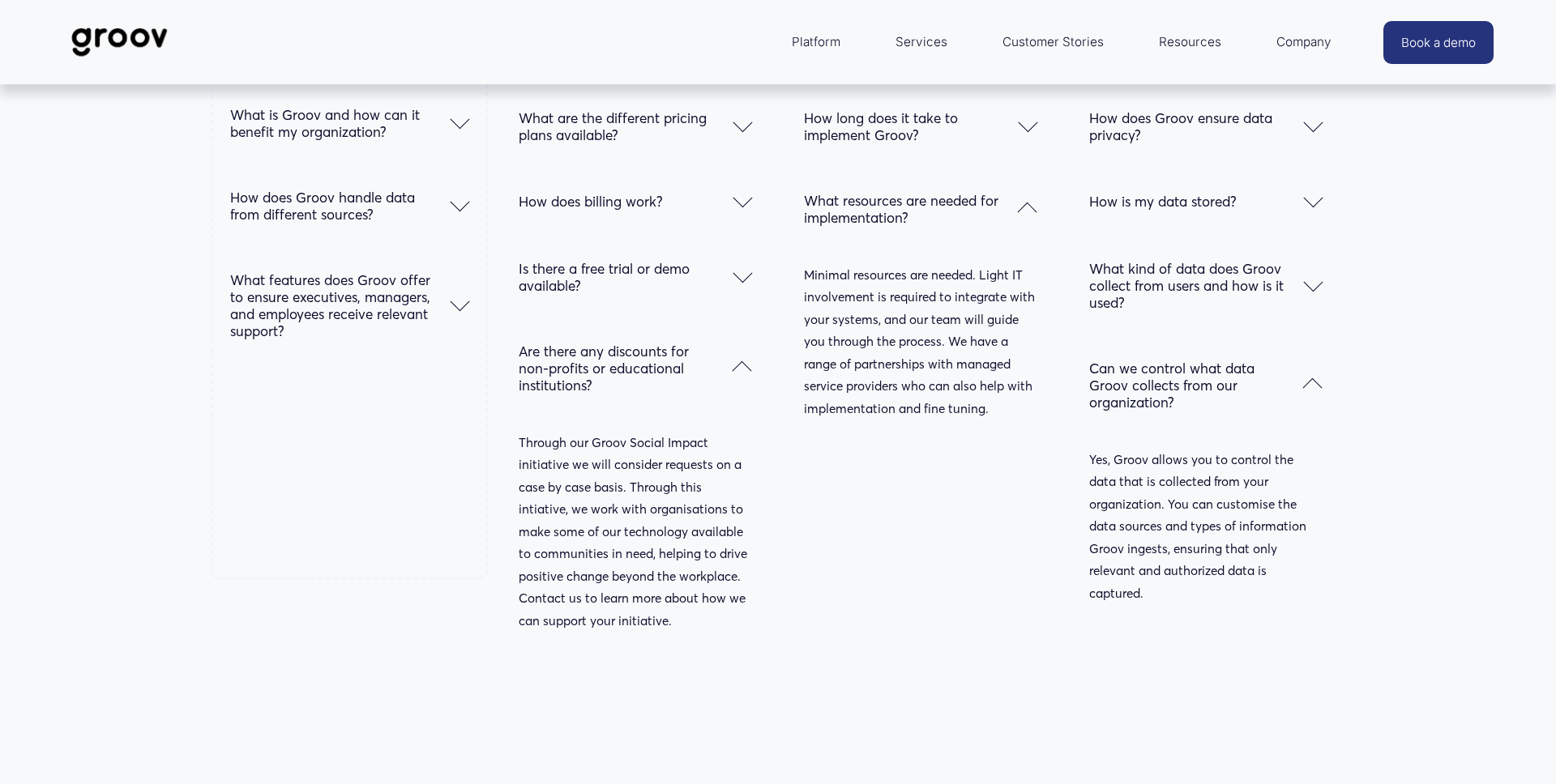
click at [375, 315] on span "What features does Groov offer to ensure executives, managers, and employees re…" at bounding box center [340, 305] width 221 height 68
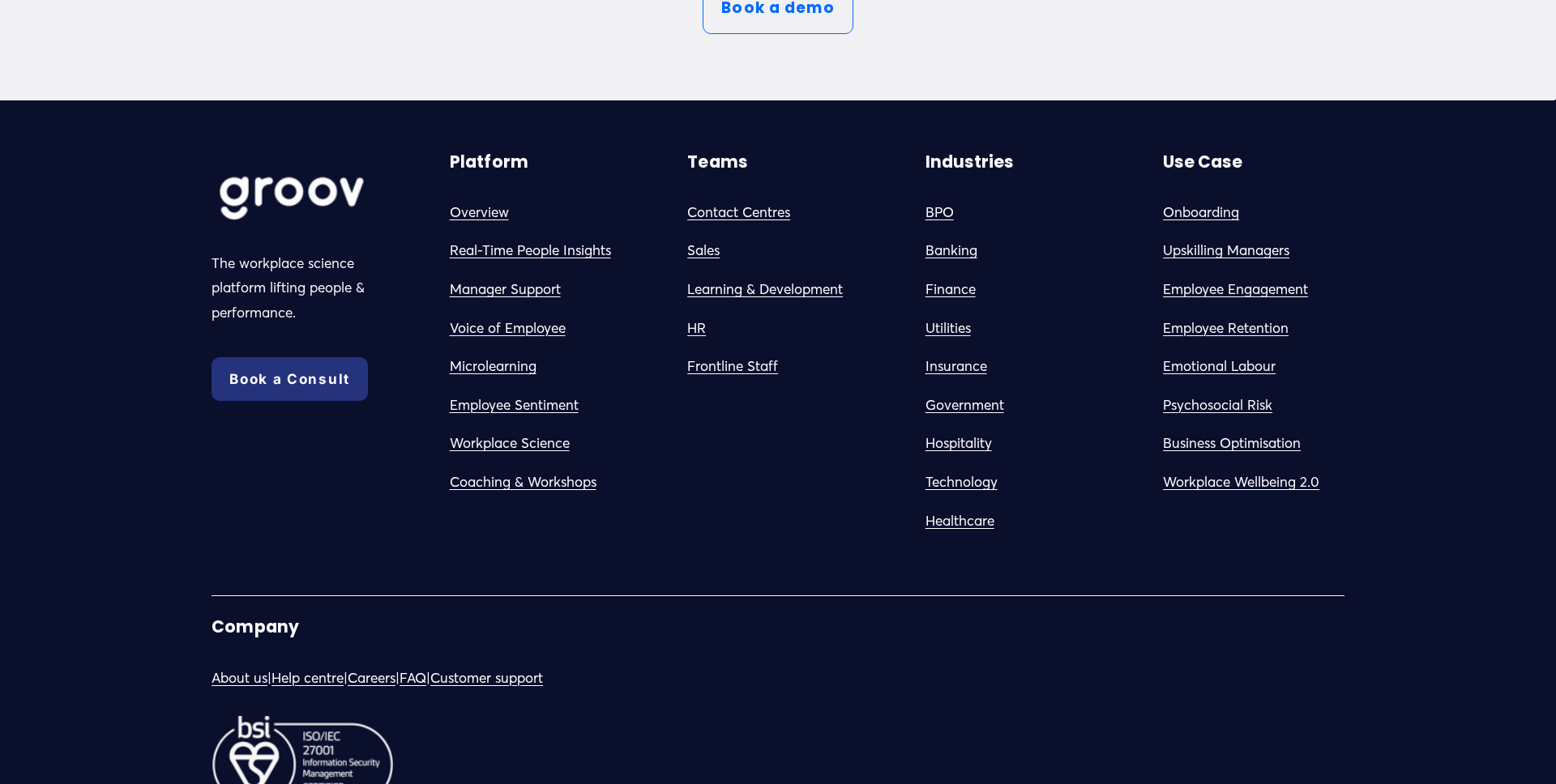
scroll to position [9722, 0]
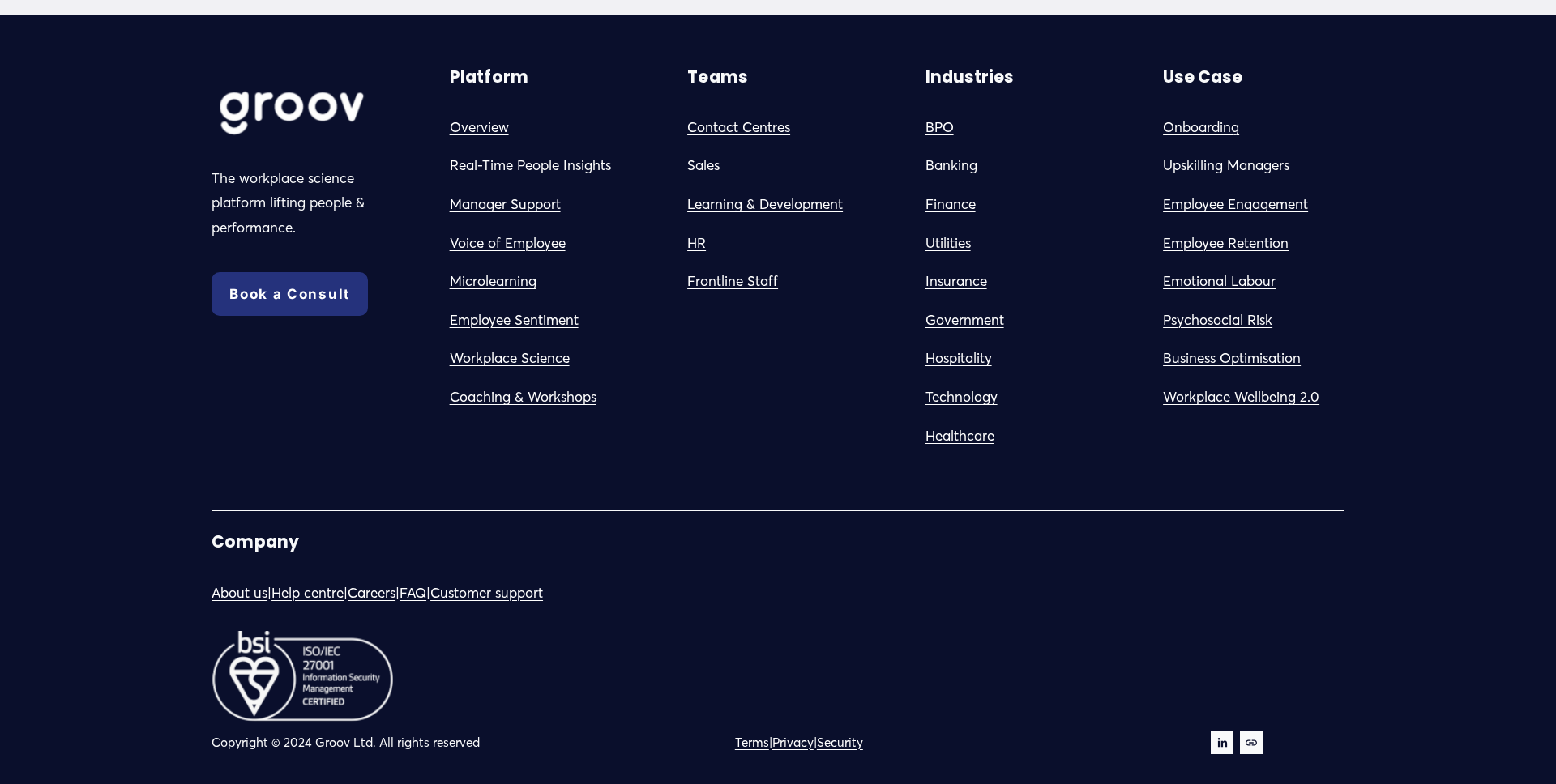
click at [255, 631] on div at bounding box center [302, 676] width 182 height 91
click at [460, 100] on div at bounding box center [348, 112] width 273 height 91
click at [460, 106] on div at bounding box center [348, 112] width 273 height 91
click at [489, 115] on link "Overview" at bounding box center [479, 128] width 59 height 26
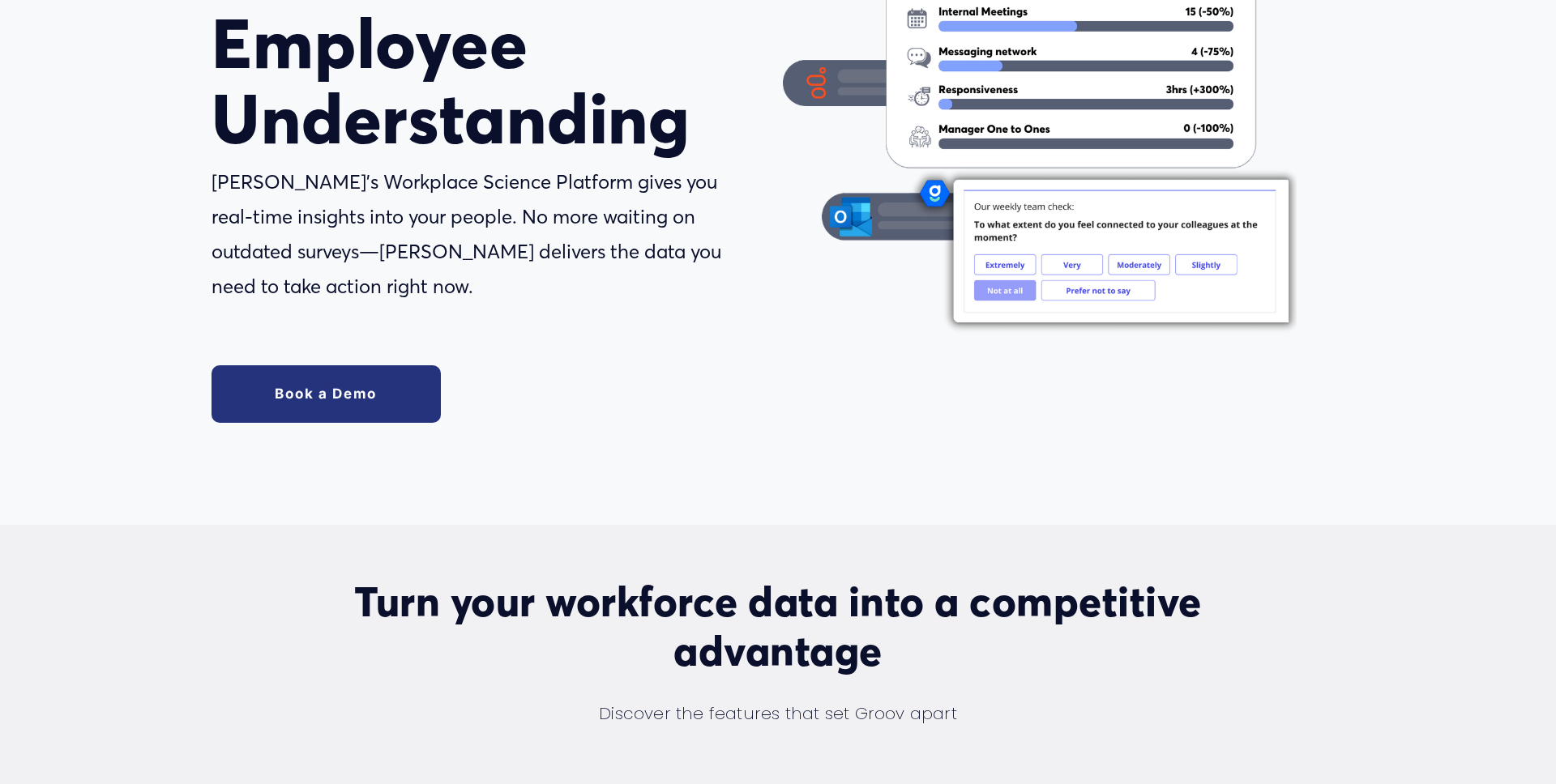
scroll to position [367, 0]
